Goal: Find specific page/section: Find specific page/section

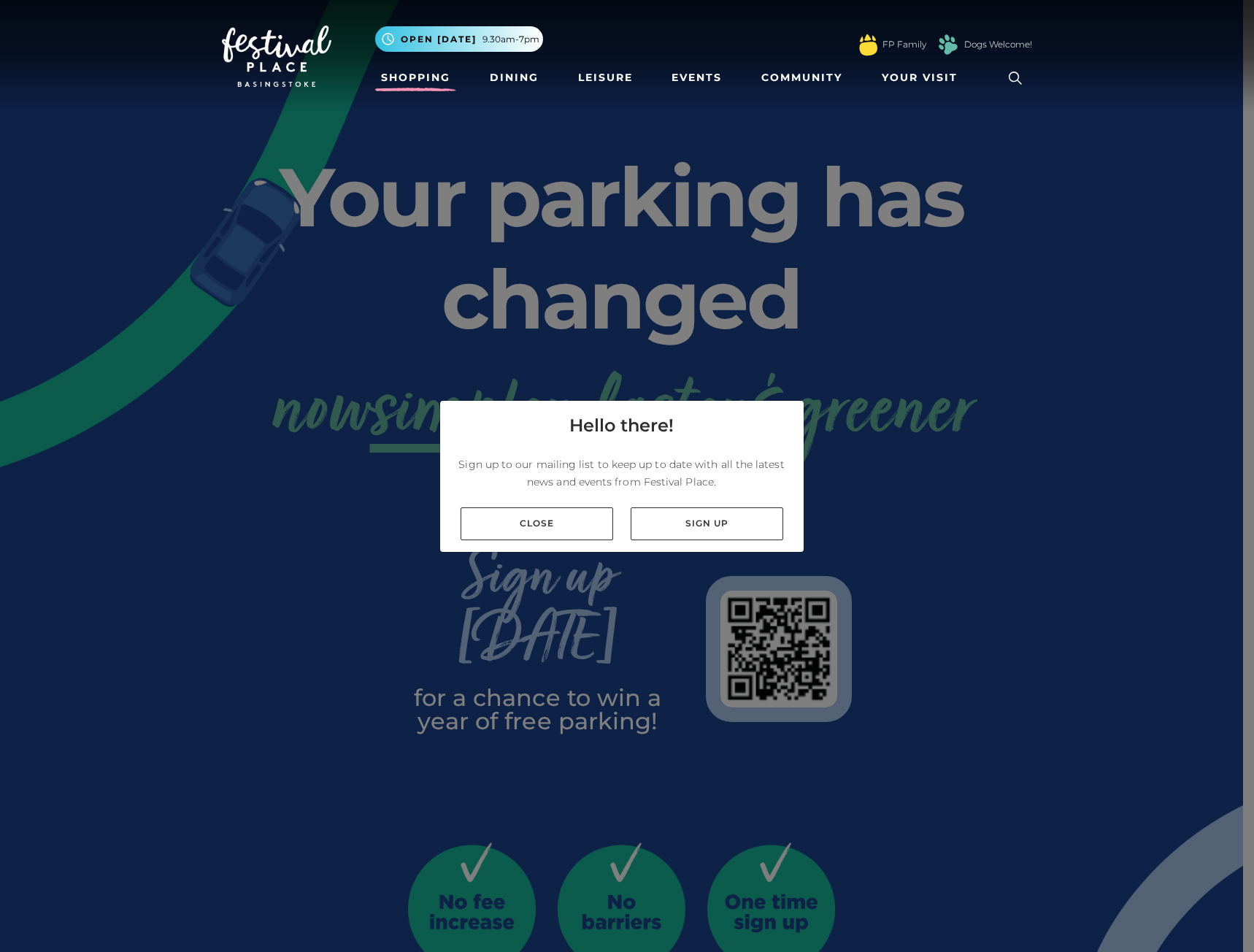
click at [405, 78] on link "Shopping" at bounding box center [415, 78] width 81 height 27
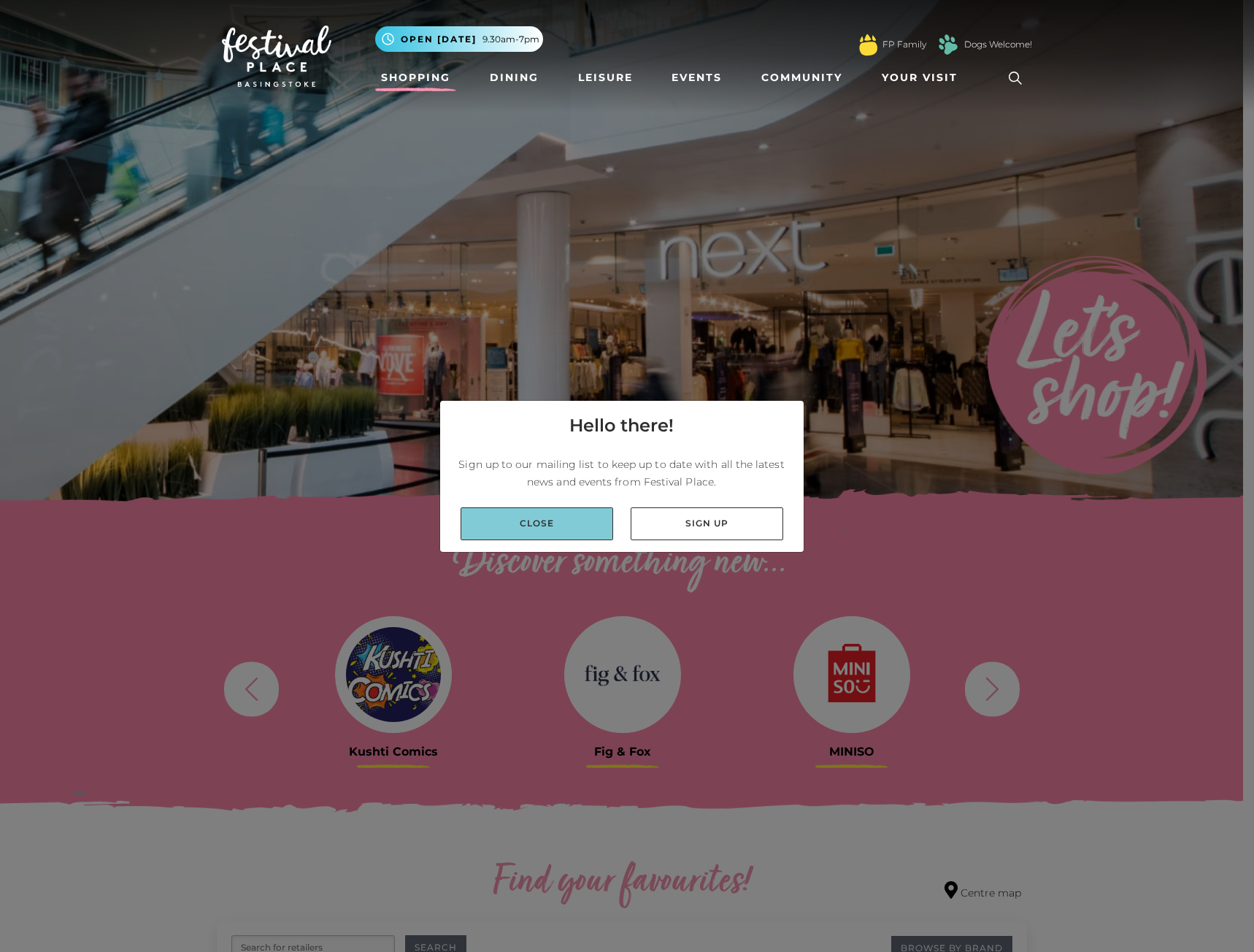
click at [567, 527] on link "Close" at bounding box center [537, 523] width 152 height 33
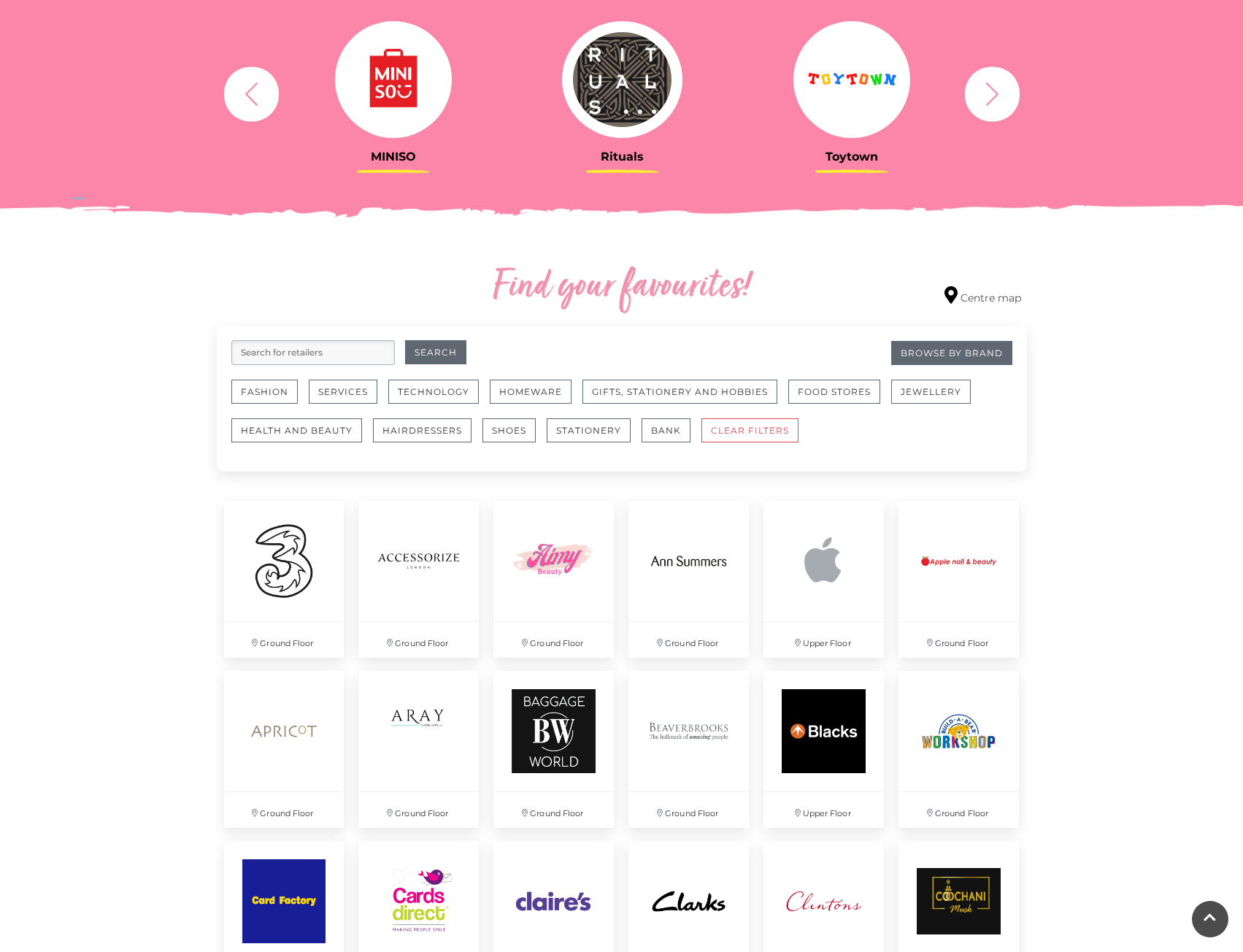
scroll to position [657, 0]
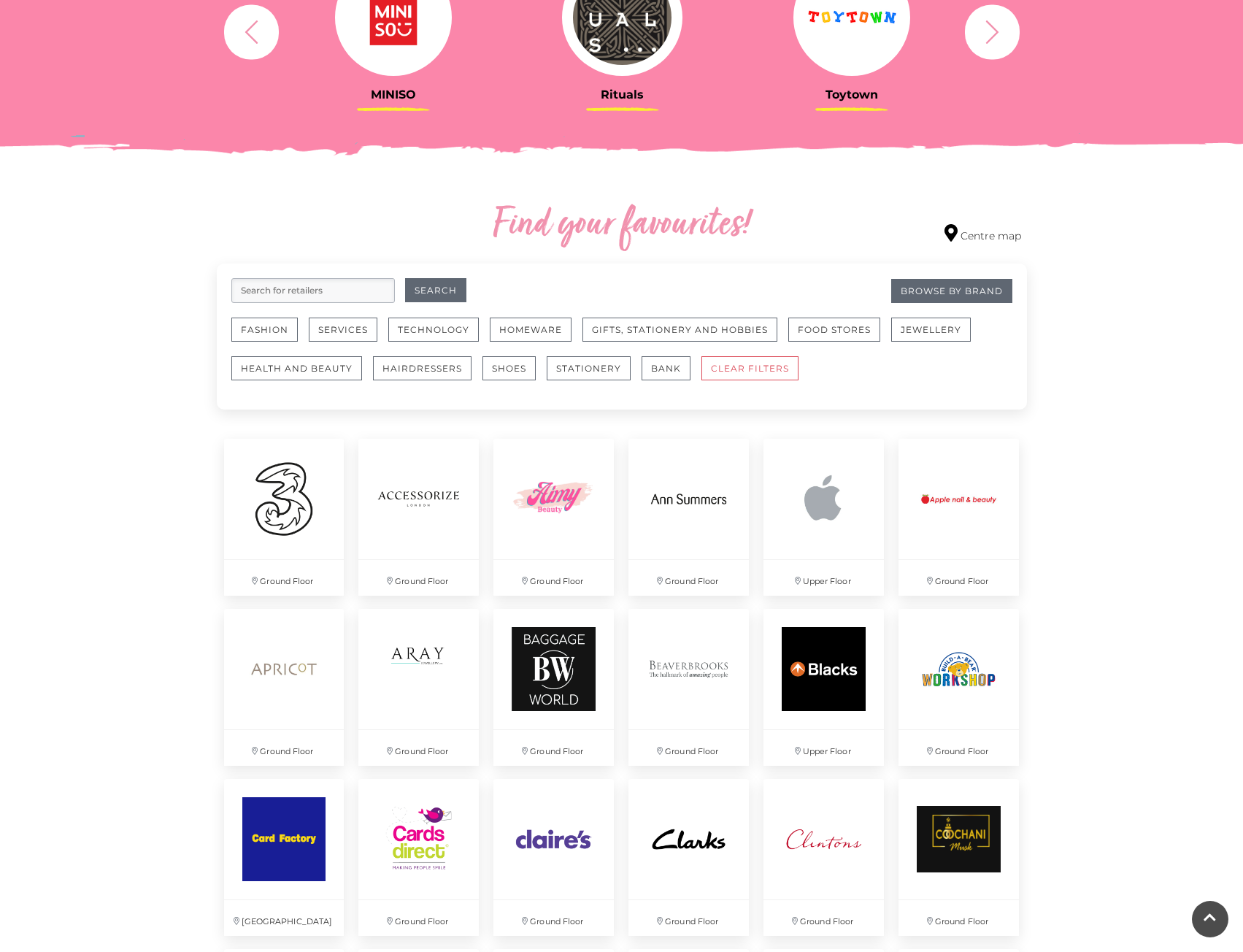
click at [309, 283] on input "search" at bounding box center [313, 291] width 163 height 25
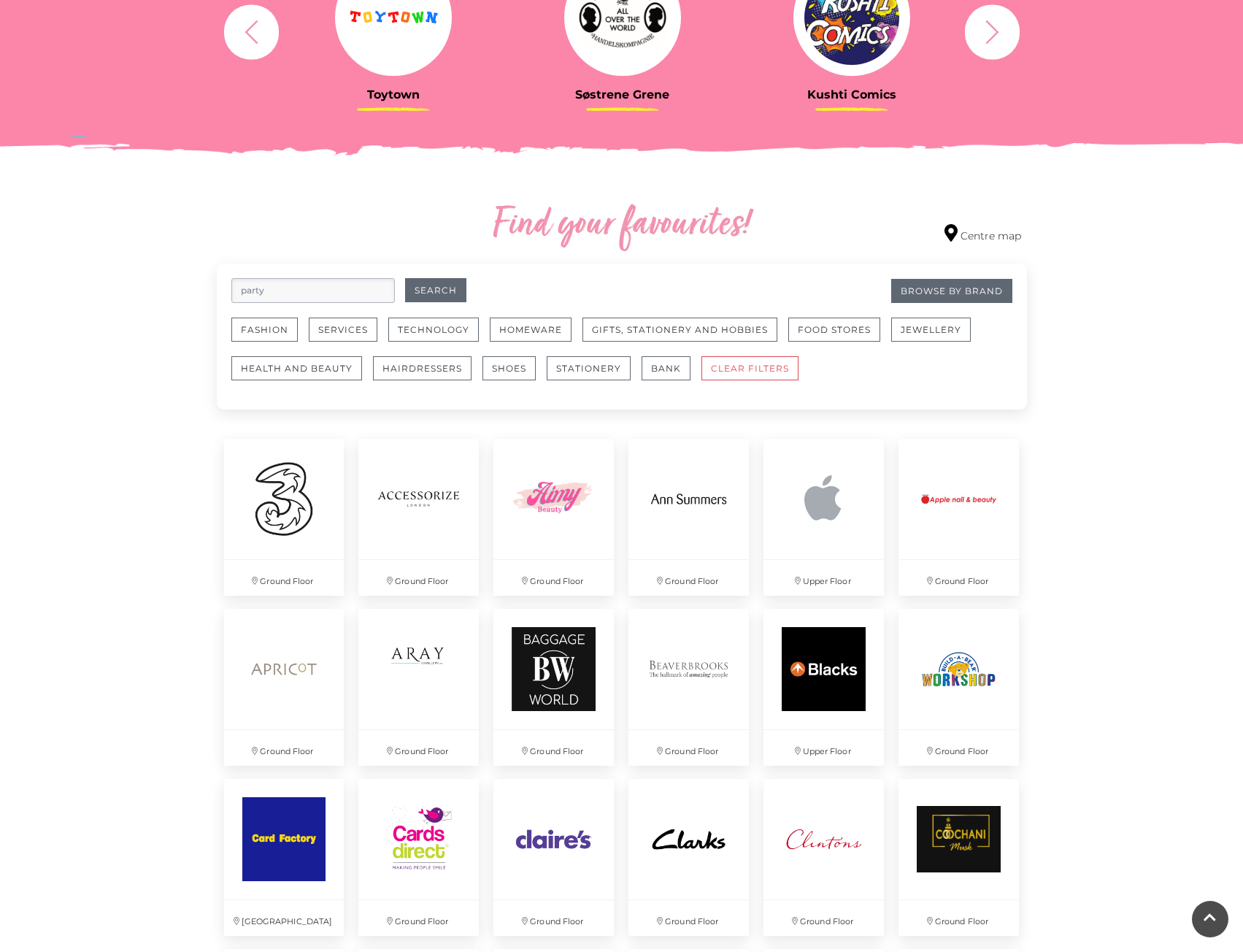
type input "party"
click at [405, 278] on button "Search" at bounding box center [435, 290] width 62 height 24
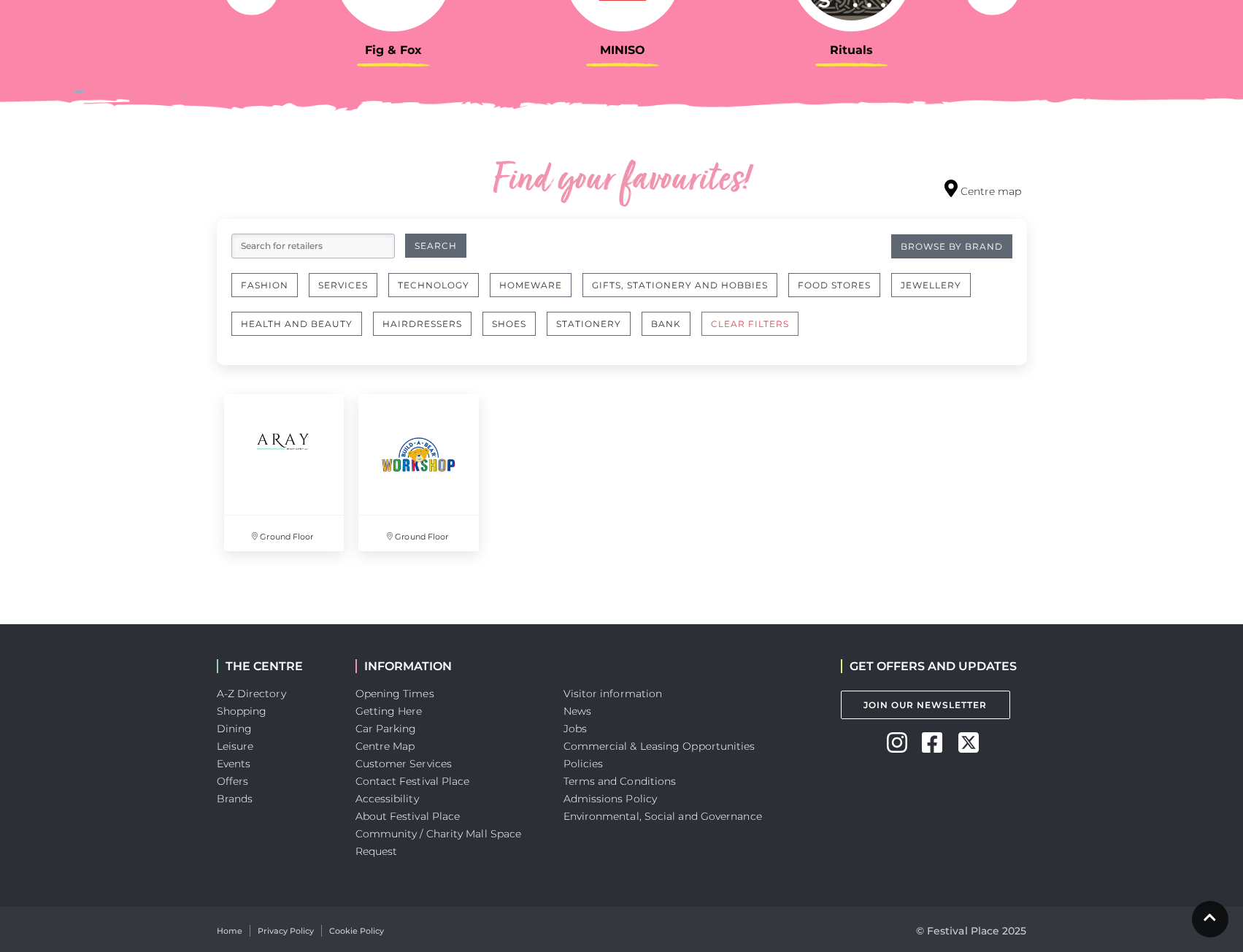
scroll to position [703, 0]
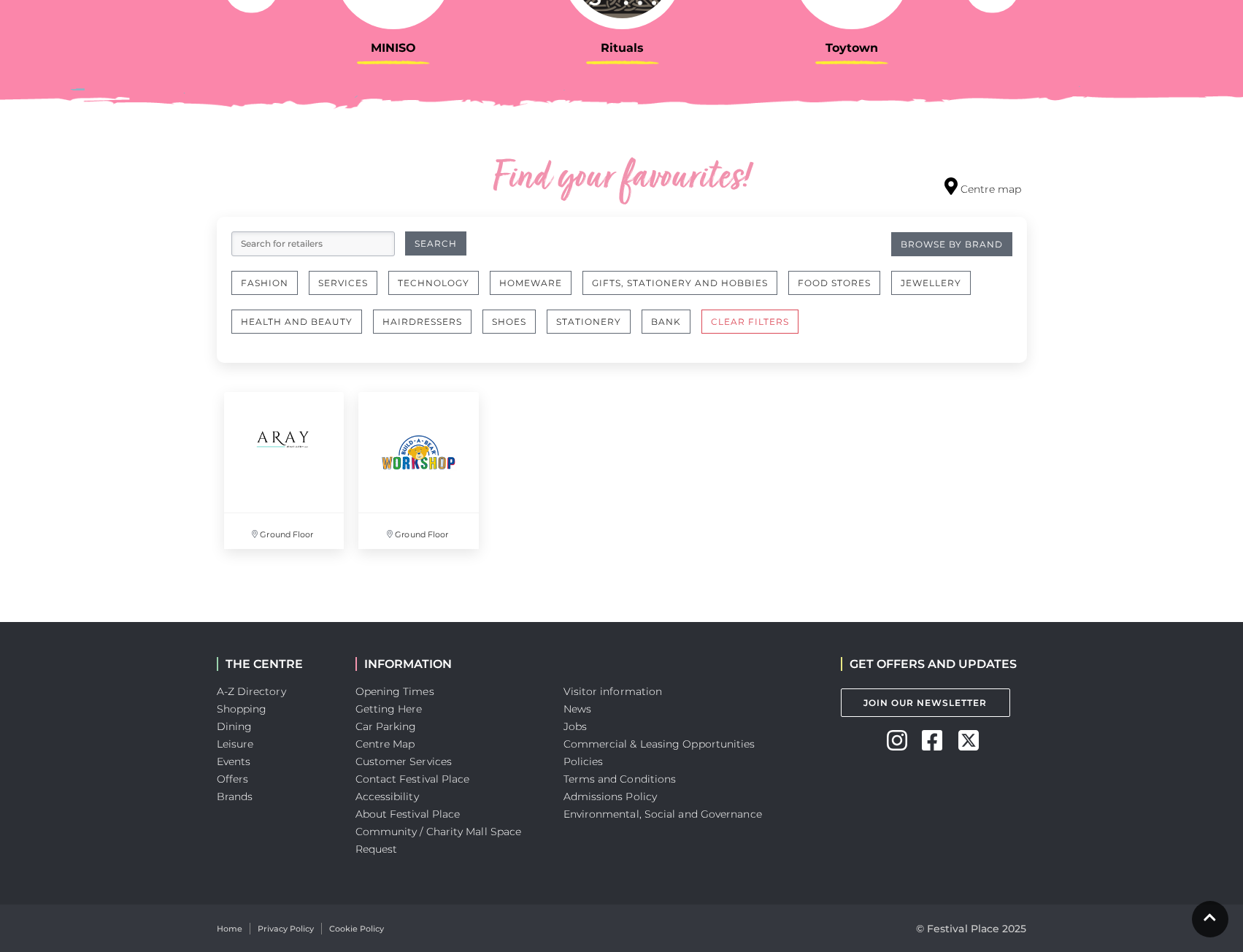
click at [851, 496] on div "Ground Floor Ground Floor" at bounding box center [622, 471] width 811 height 171
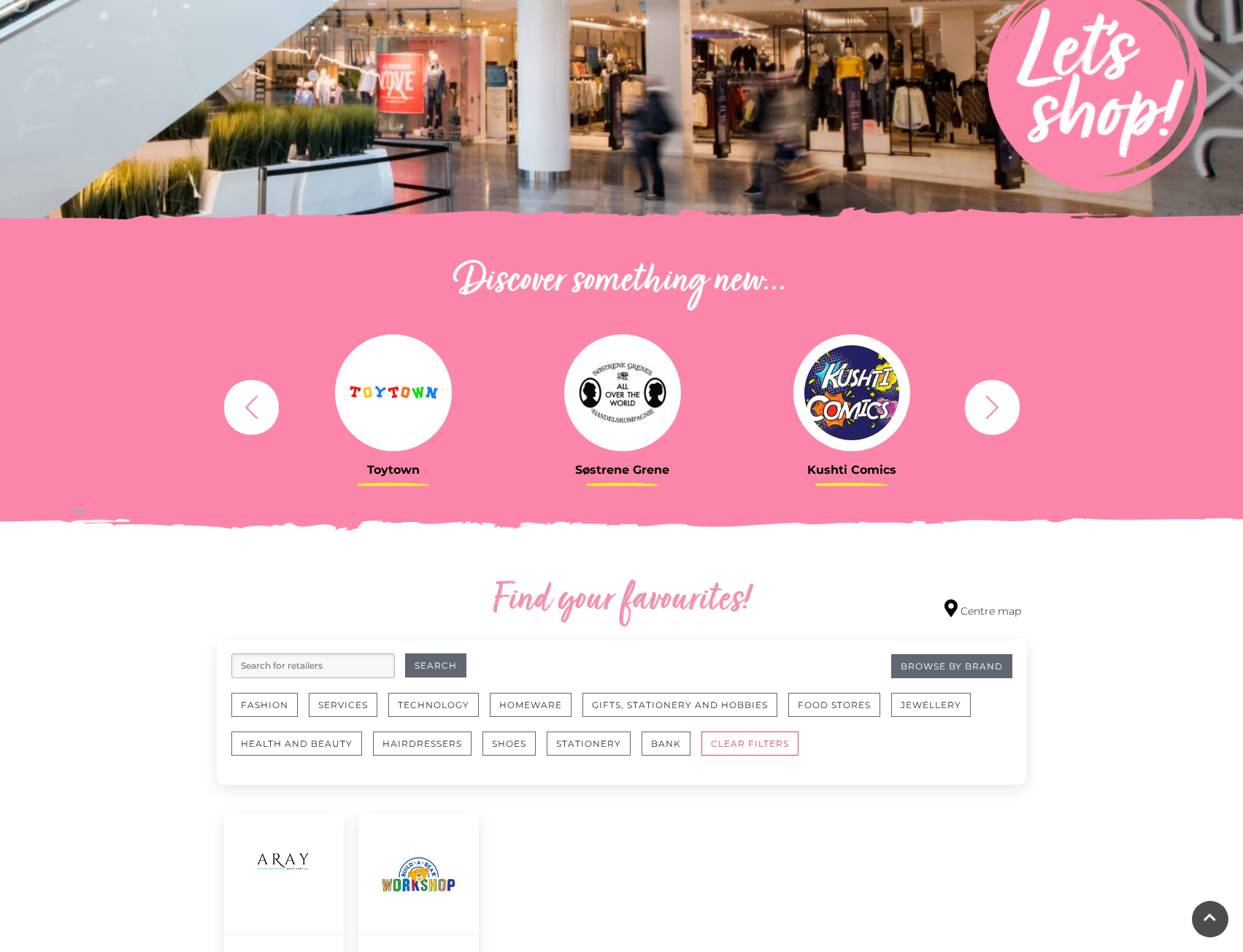
scroll to position [0, 0]
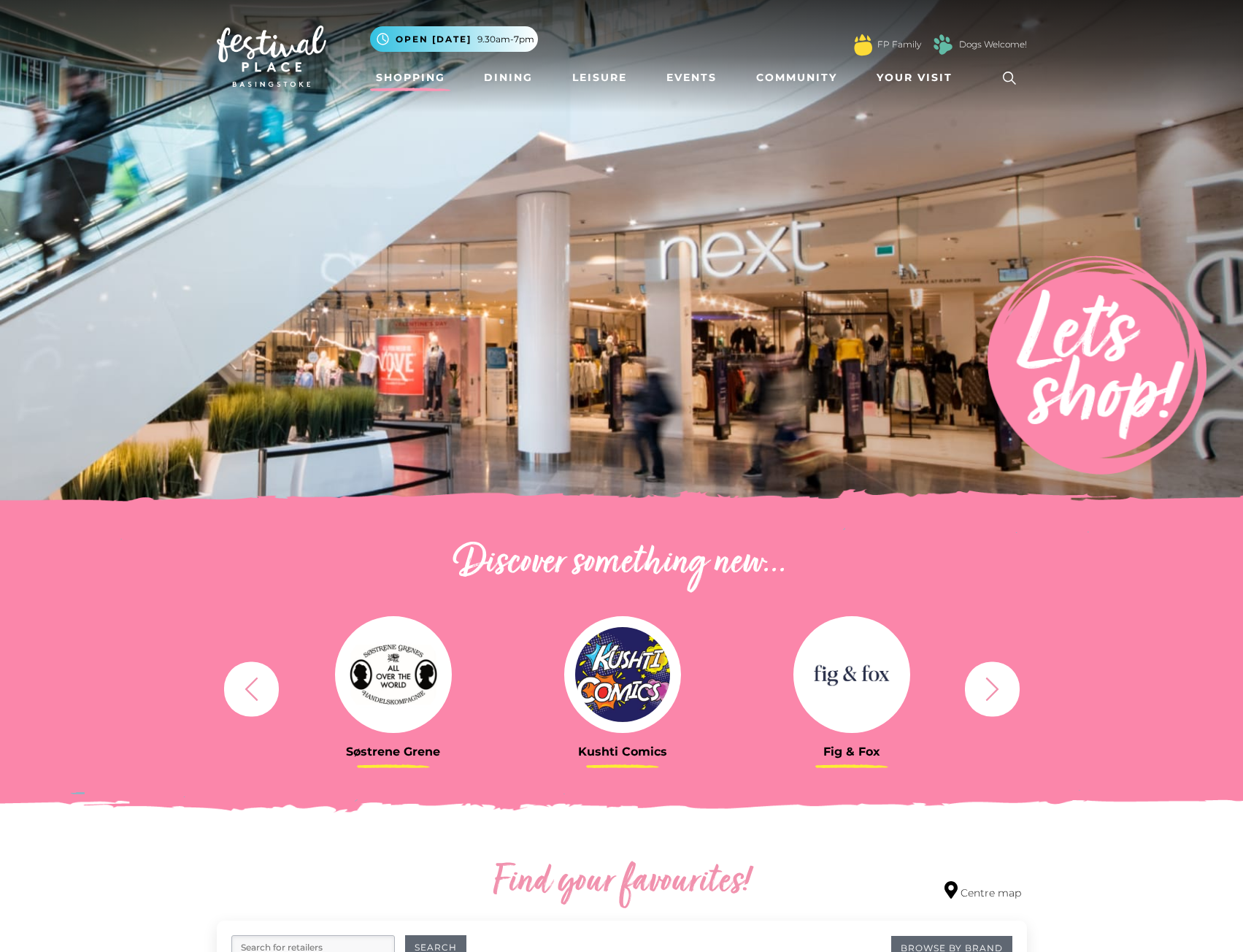
click at [371, 73] on link "Shopping" at bounding box center [410, 78] width 81 height 27
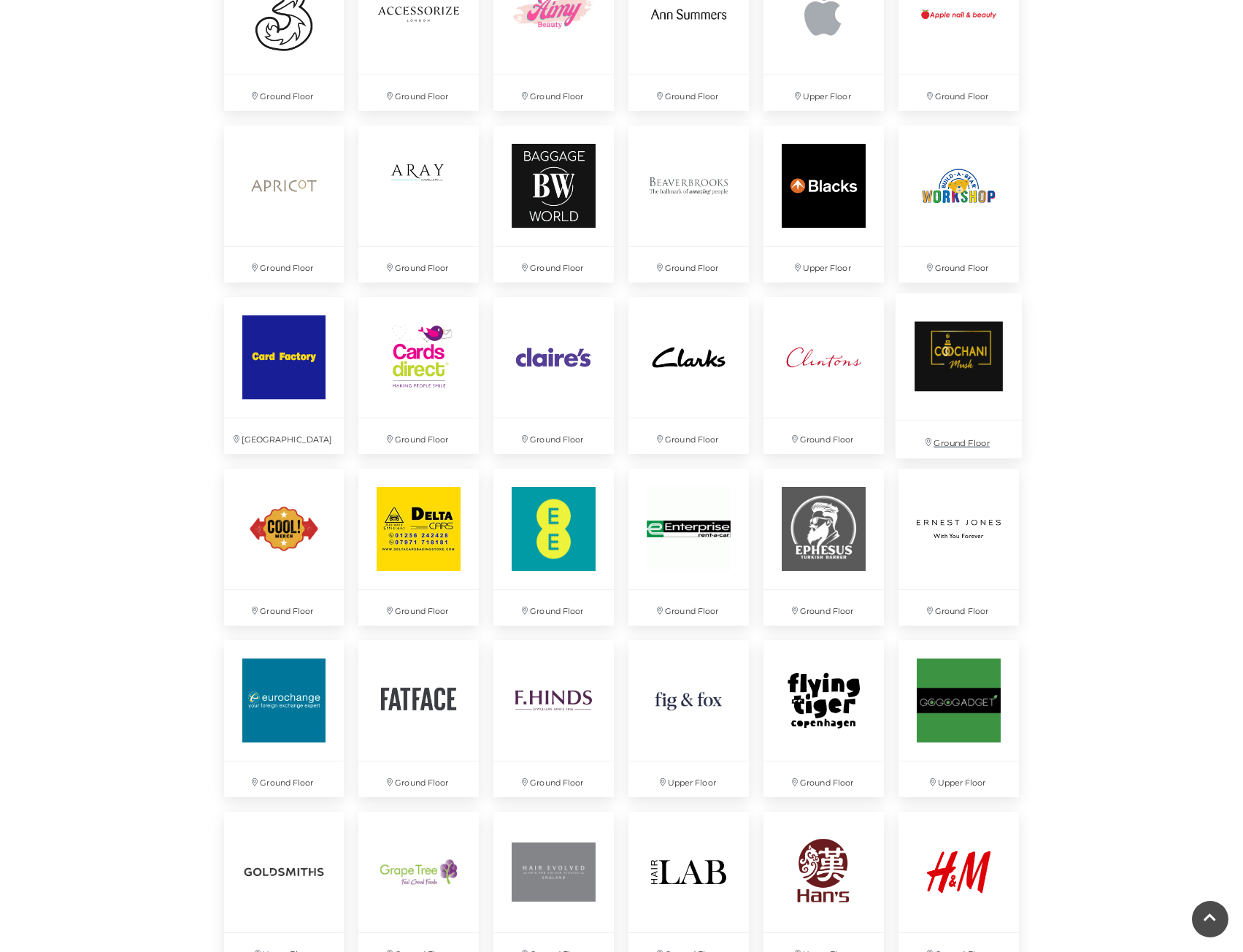
scroll to position [1371, 0]
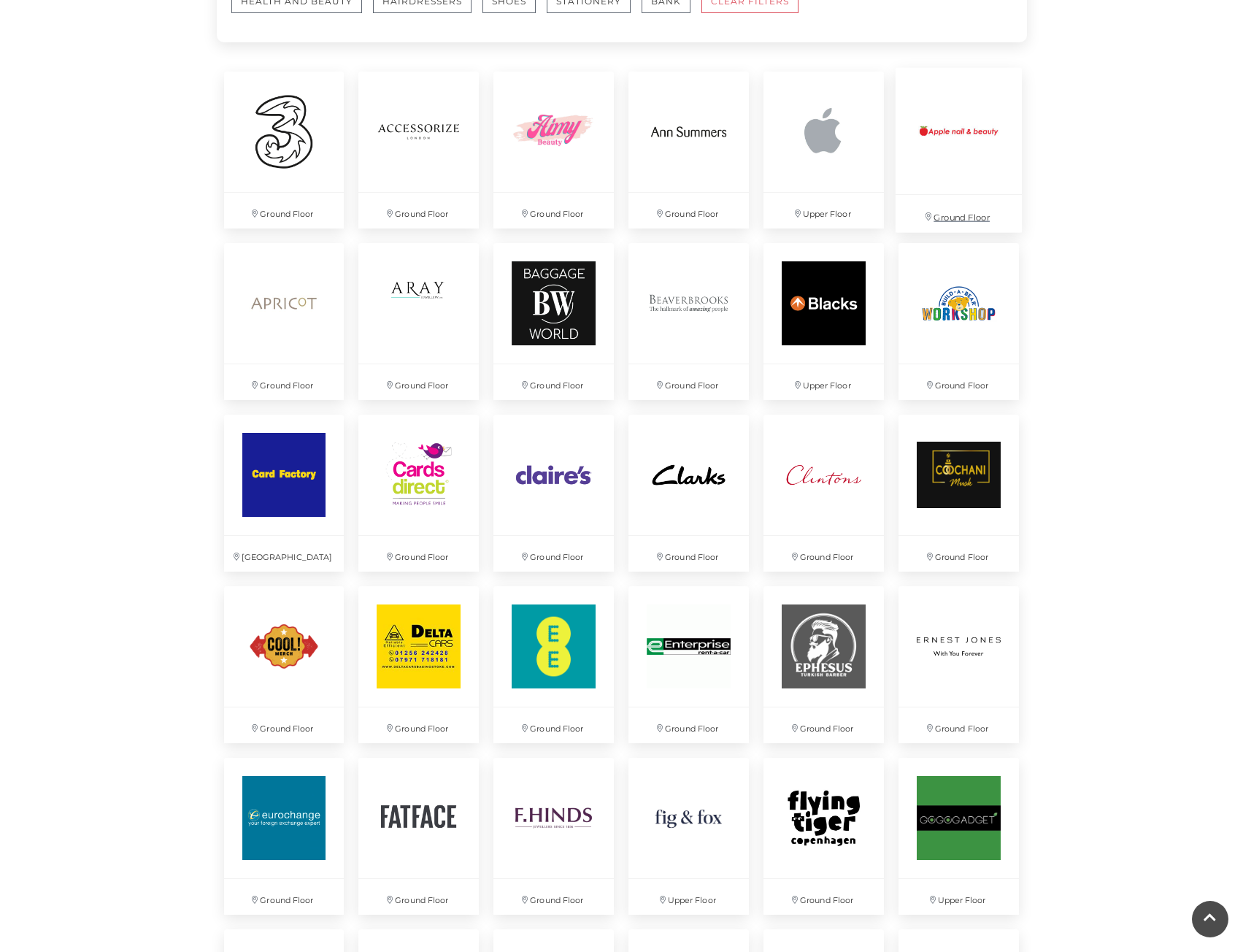
scroll to position [1168, 0]
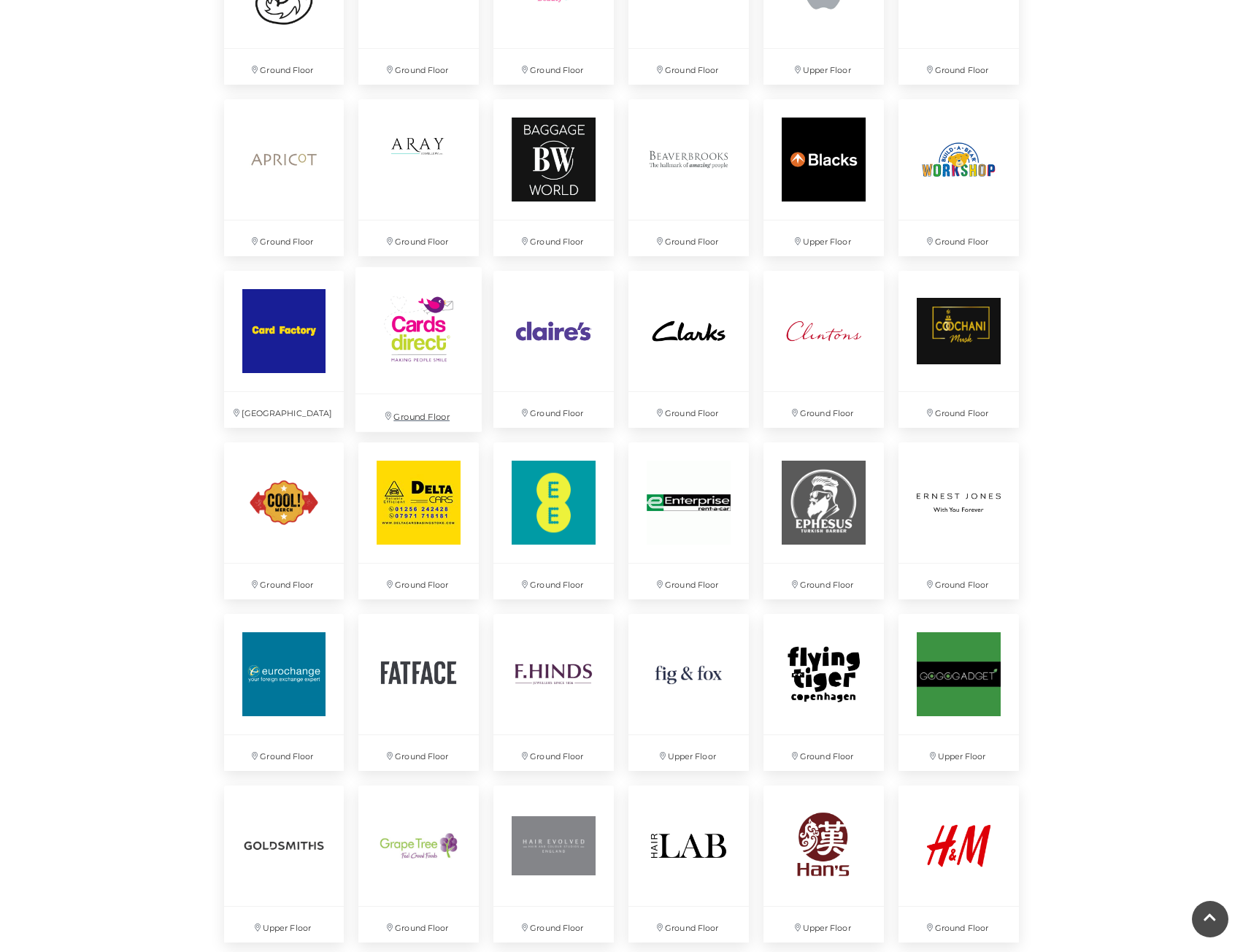
click at [429, 413] on p "Ground Floor" at bounding box center [419, 413] width 127 height 37
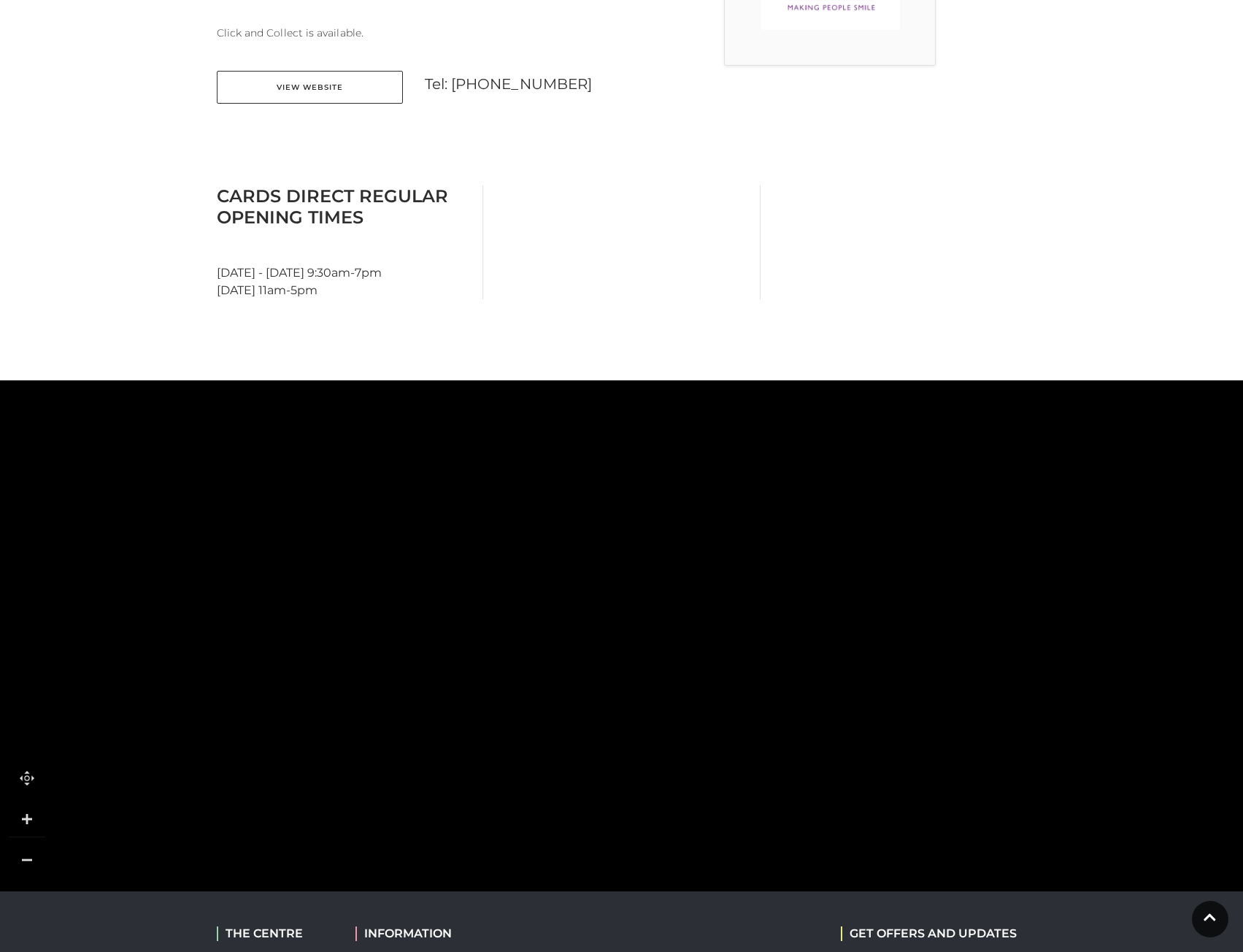
scroll to position [730, 0]
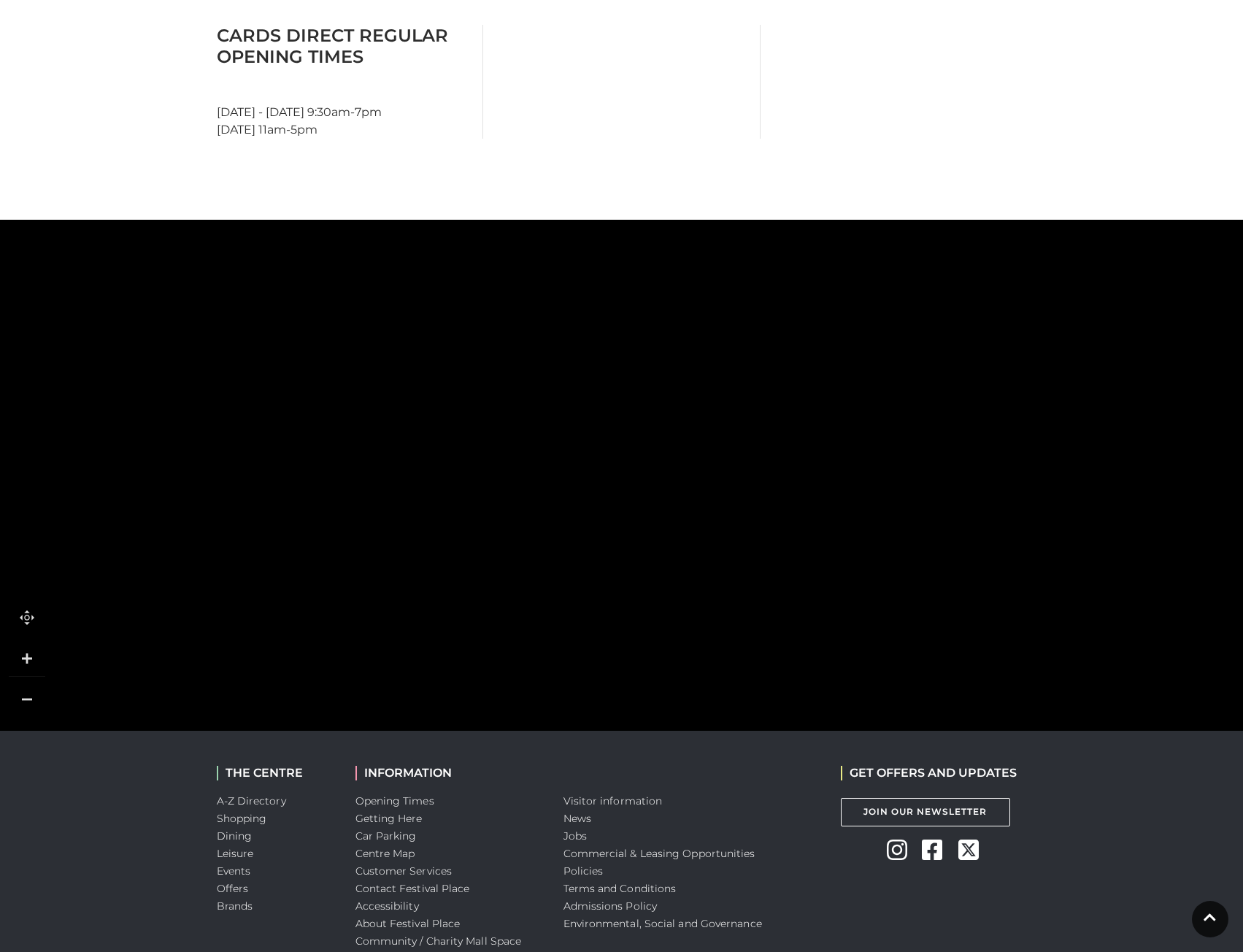
click at [512, 465] on tspan "Cards Direct" at bounding box center [512, 465] width 0 height 0
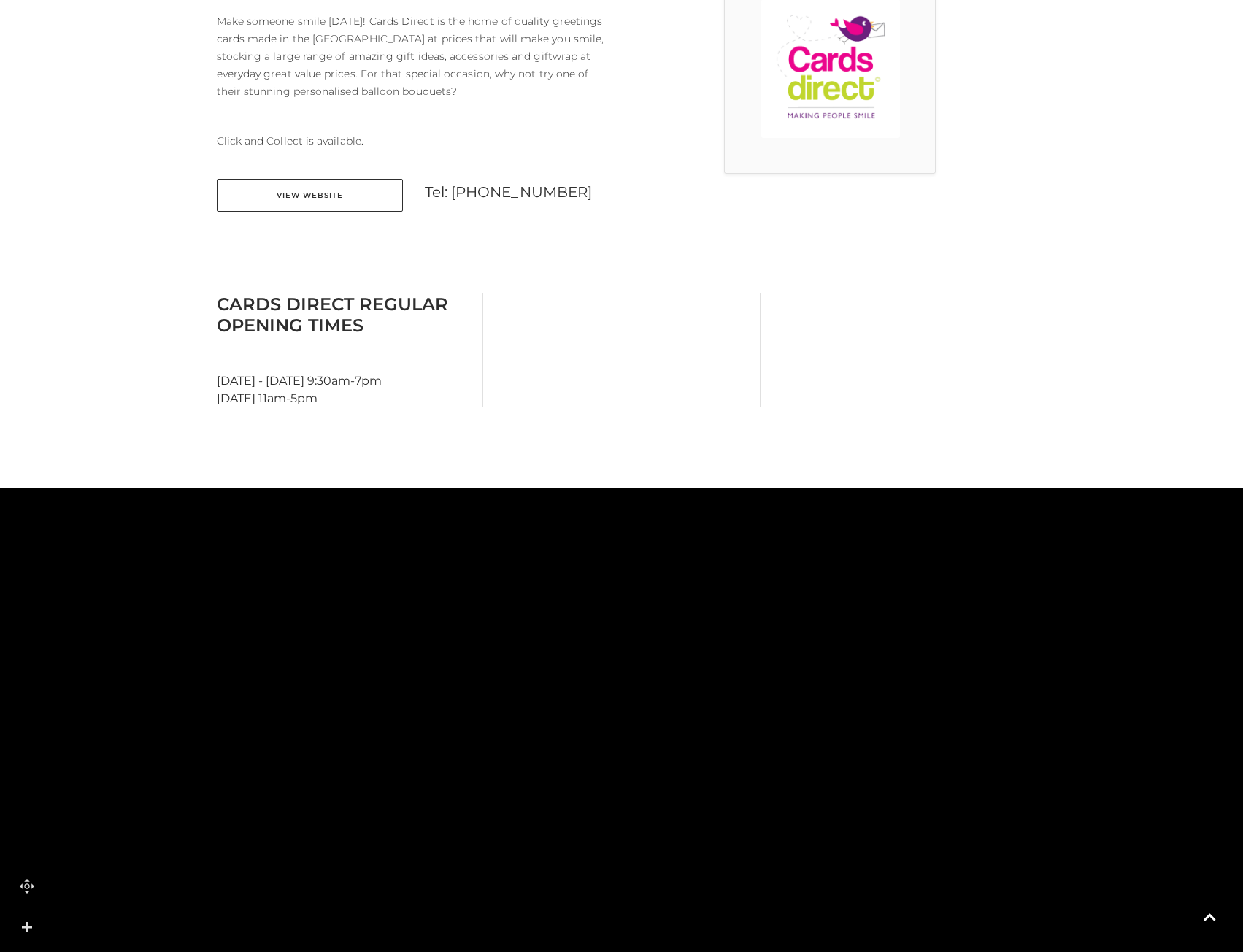
scroll to position [73, 0]
